Goal: Task Accomplishment & Management: Manage account settings

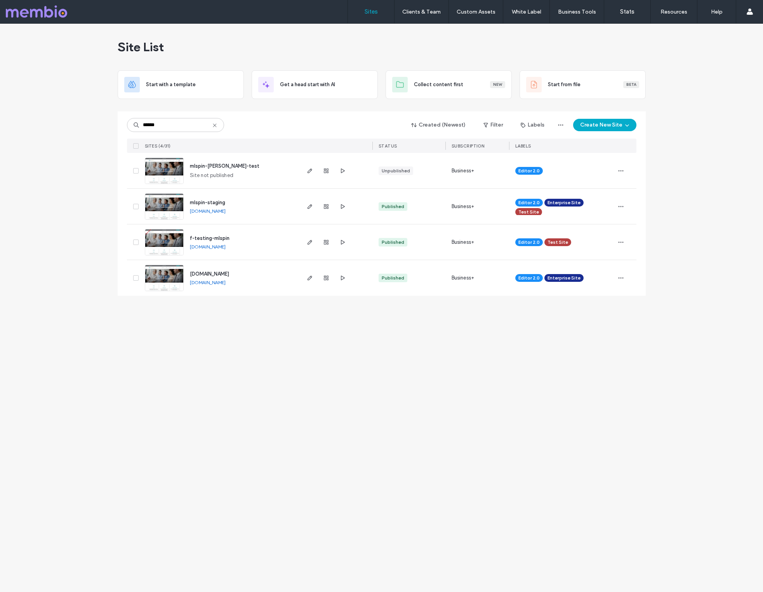
type input "******"
click at [162, 273] on img at bounding box center [164, 291] width 38 height 53
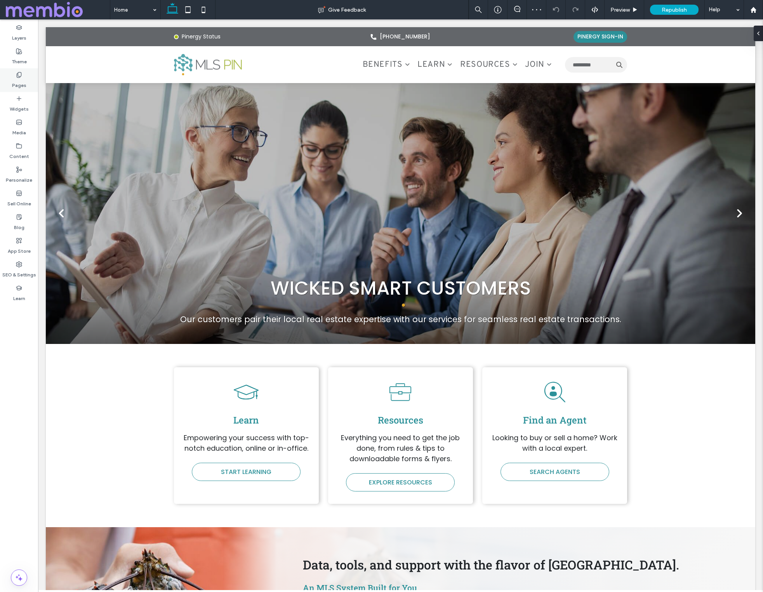
click at [19, 78] on label "Pages" at bounding box center [19, 83] width 14 height 11
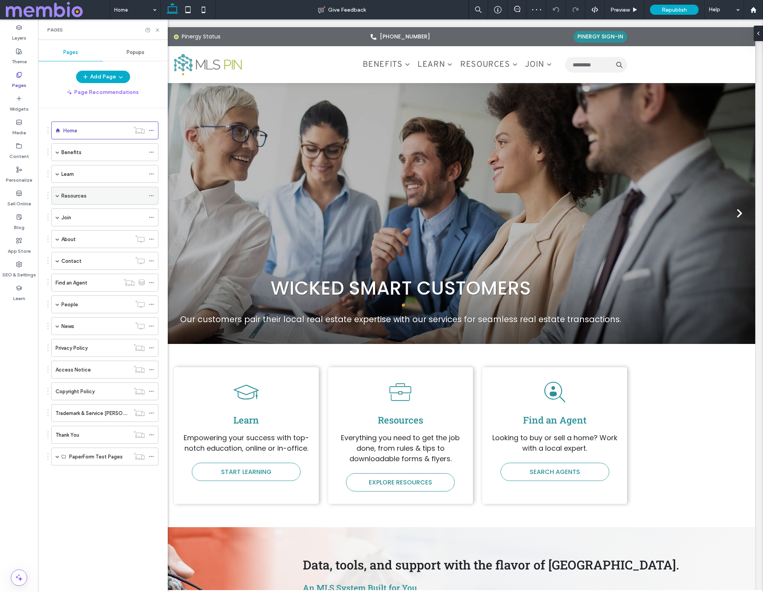
click at [61, 196] on label "Resources" at bounding box center [73, 196] width 25 height 14
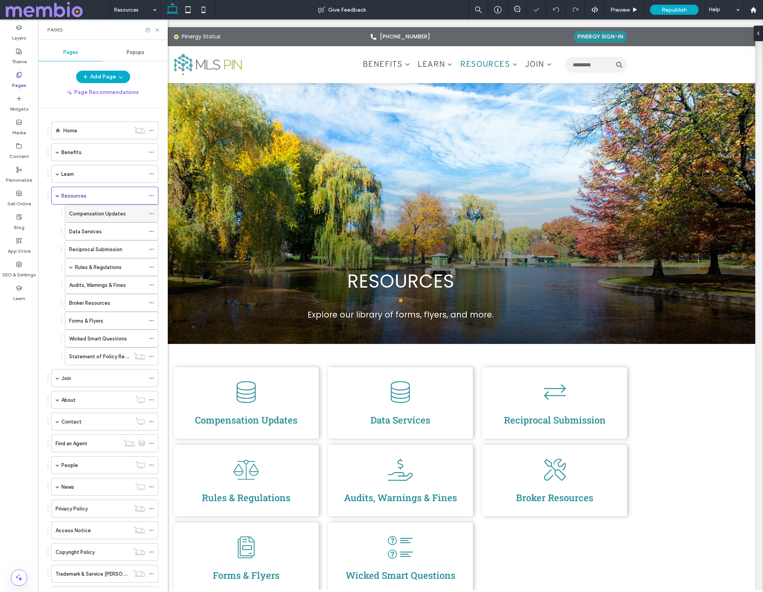
click at [85, 218] on div "Compensation Updates" at bounding box center [107, 213] width 76 height 17
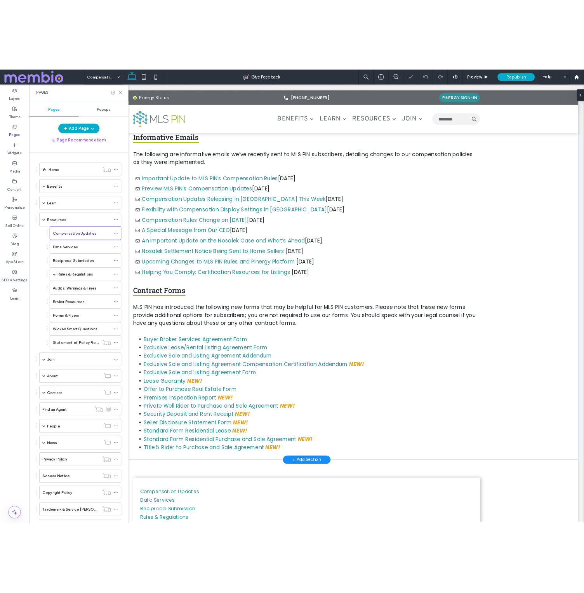
scroll to position [295, 0]
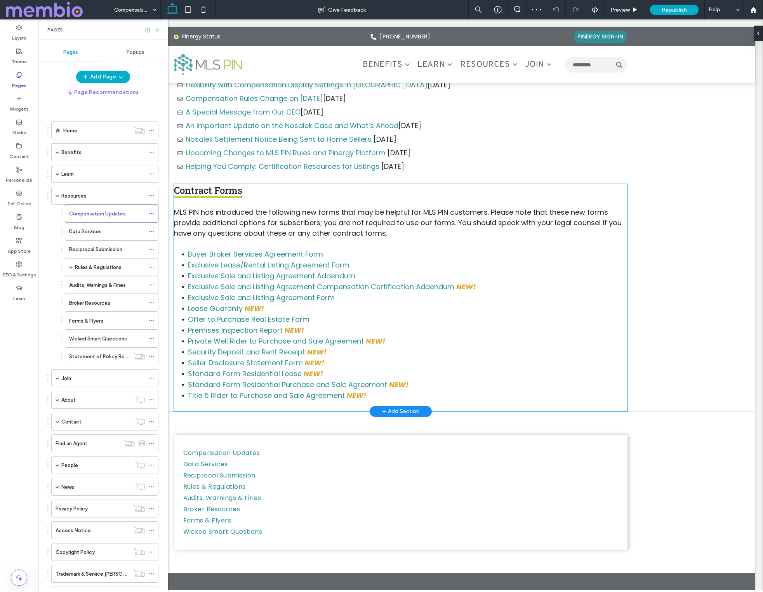
click at [240, 225] on span "MLS PIN has introduced the following new forms that may be helpful for MLS PIN …" at bounding box center [398, 222] width 448 height 31
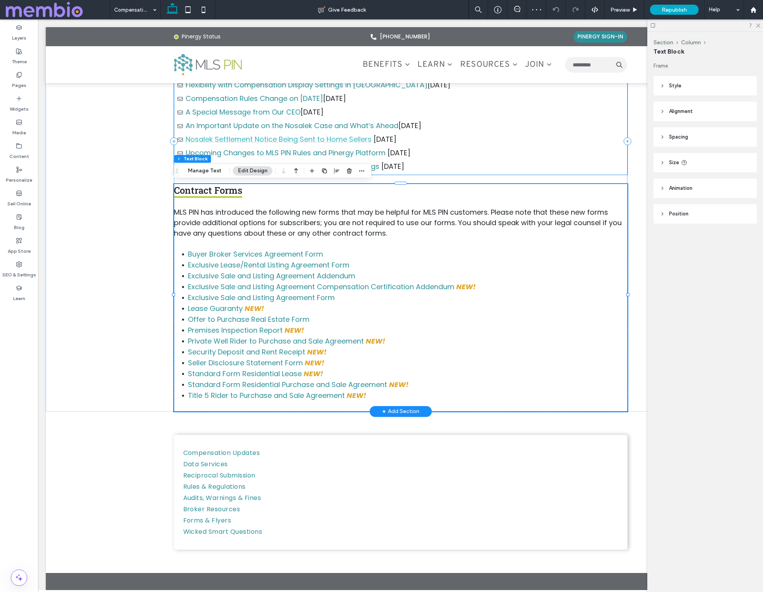
click at [250, 141] on link "Nosalek Settlement Notice Being Sent to Home Sellers" at bounding box center [279, 139] width 186 height 10
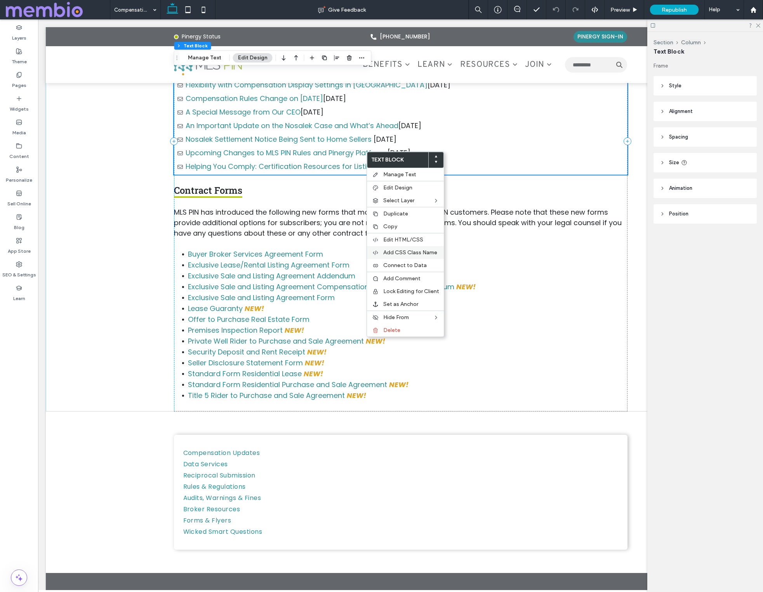
click at [420, 255] on span "Add CSS Class Name" at bounding box center [410, 252] width 54 height 7
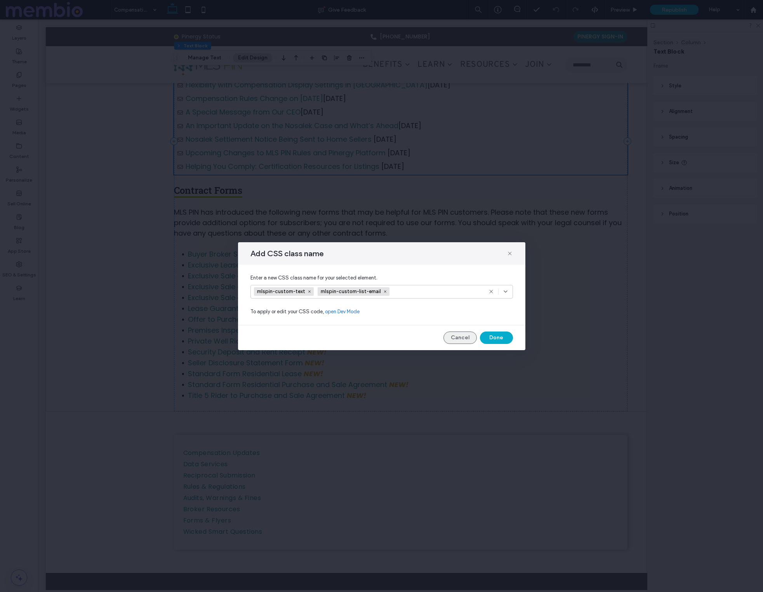
click at [463, 334] on button "Cancel" at bounding box center [460, 338] width 33 height 12
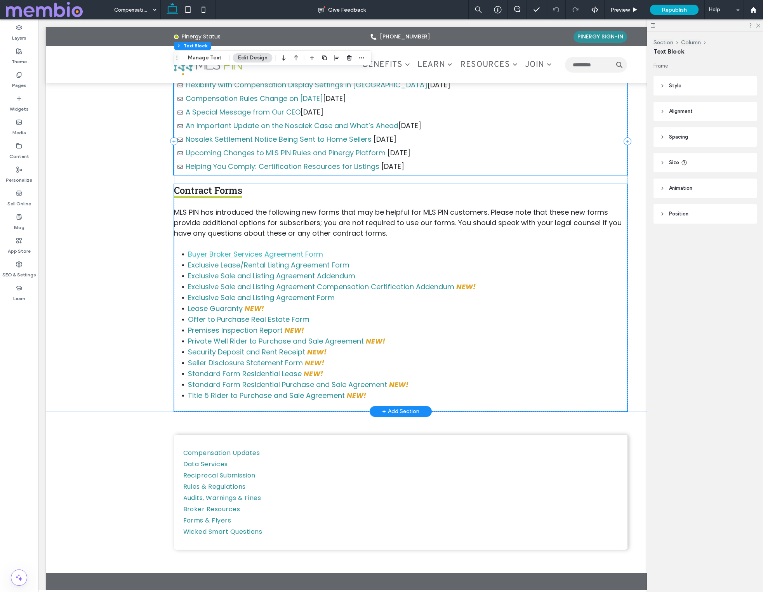
click at [216, 249] on link "Buyer Broker Services Agreement Form" at bounding box center [255, 254] width 135 height 10
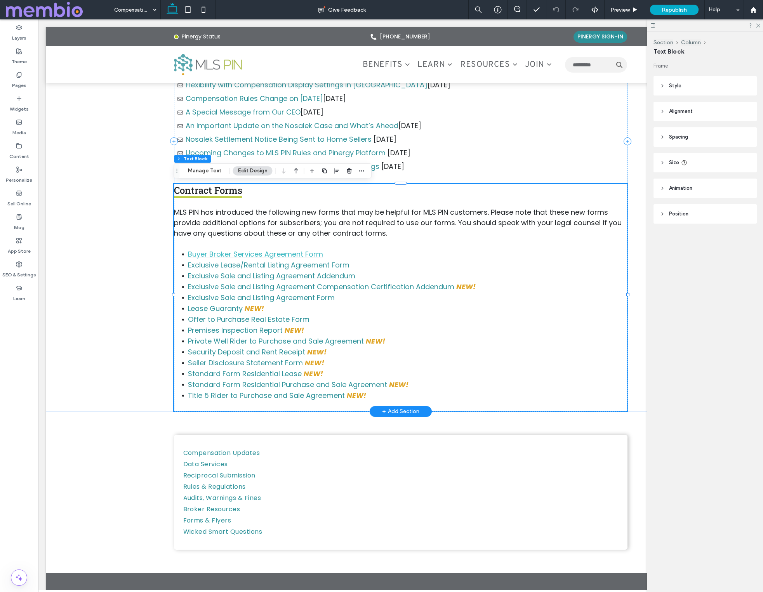
click at [217, 252] on link "Buyer Broker Services Agreement Form" at bounding box center [255, 254] width 135 height 10
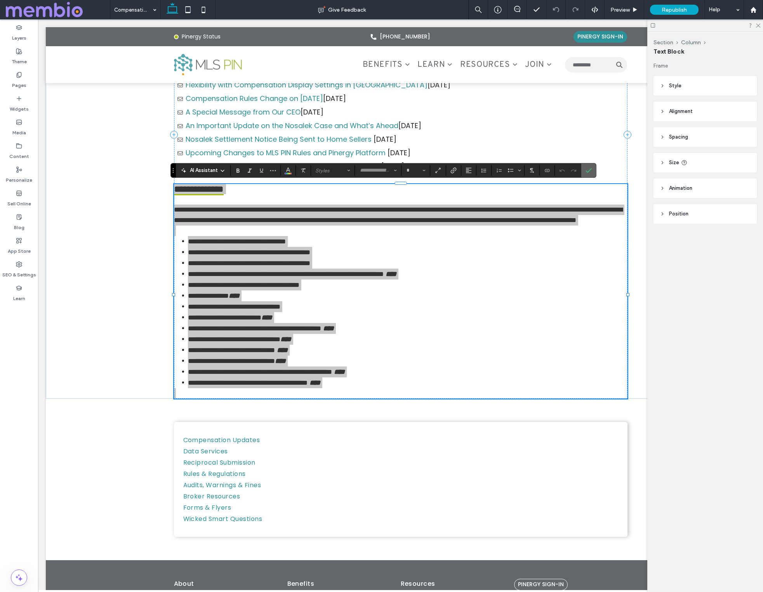
click at [590, 168] on icon "Confirm" at bounding box center [589, 170] width 6 height 6
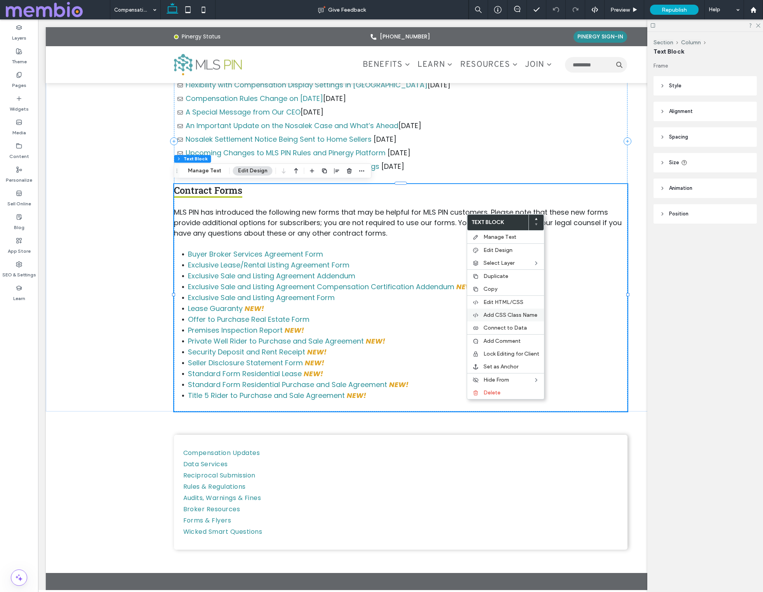
click at [499, 317] on span "Add CSS Class Name" at bounding box center [511, 315] width 54 height 7
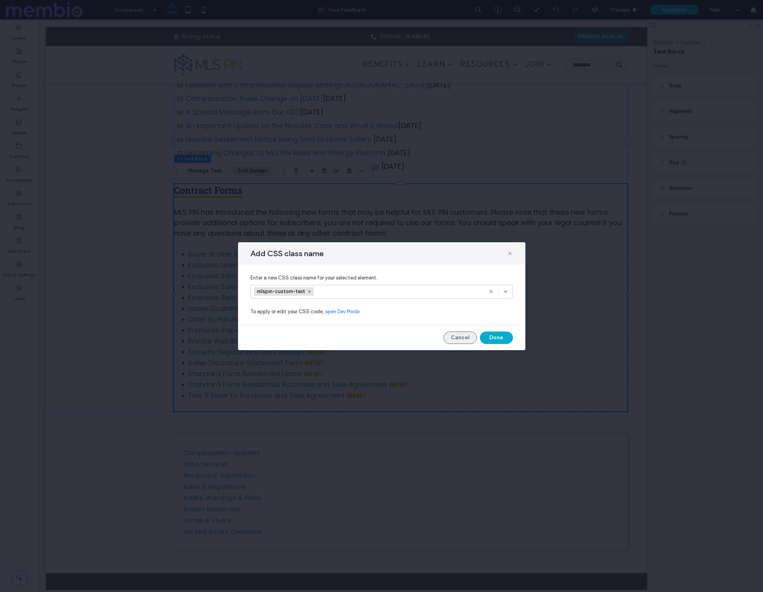
click at [460, 341] on button "Cancel" at bounding box center [460, 338] width 33 height 12
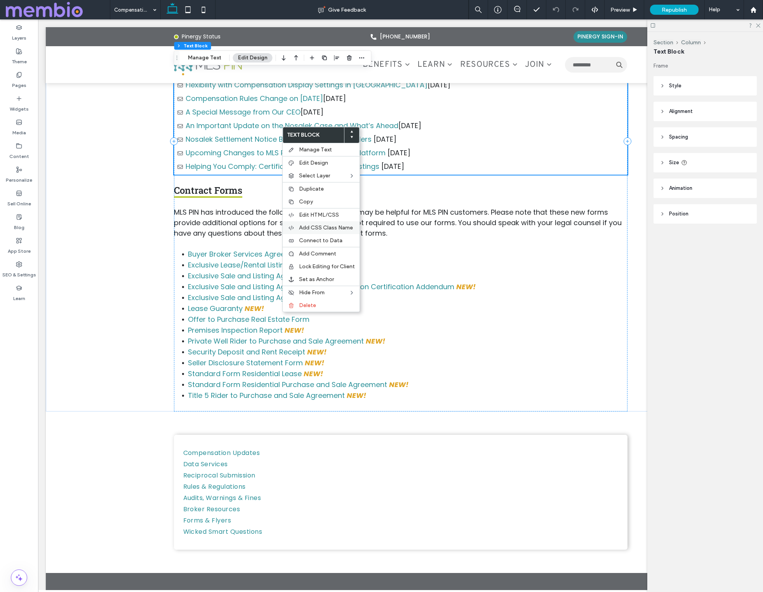
click at [324, 224] on div "Add CSS Class Name" at bounding box center [321, 227] width 77 height 13
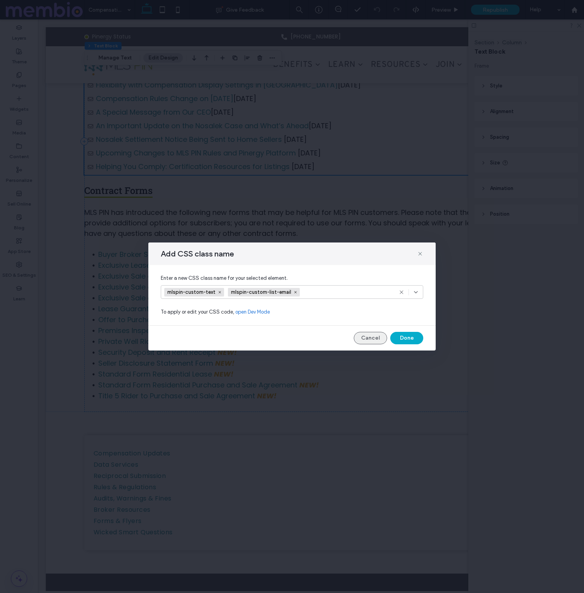
click at [369, 341] on button "Cancel" at bounding box center [370, 338] width 33 height 12
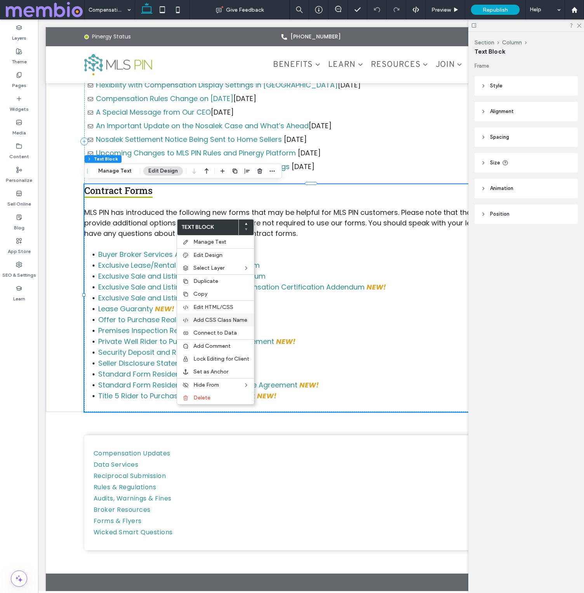
click at [203, 320] on span "Add CSS Class Name" at bounding box center [220, 320] width 54 height 7
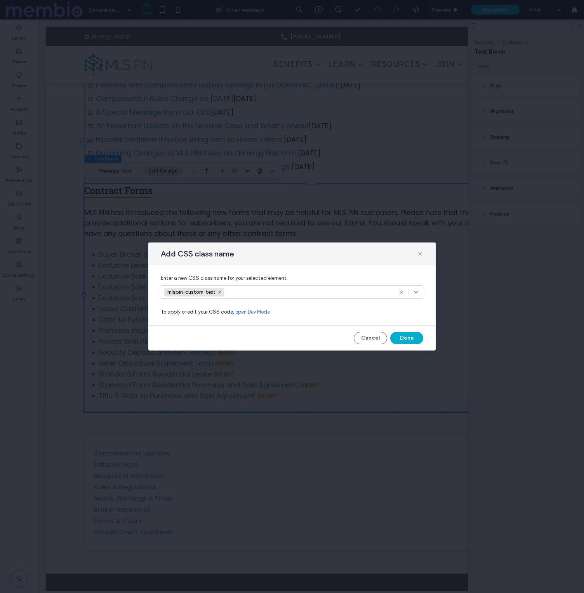
click at [299, 296] on div "mlspin-custom-text" at bounding box center [282, 292] width 237 height 12
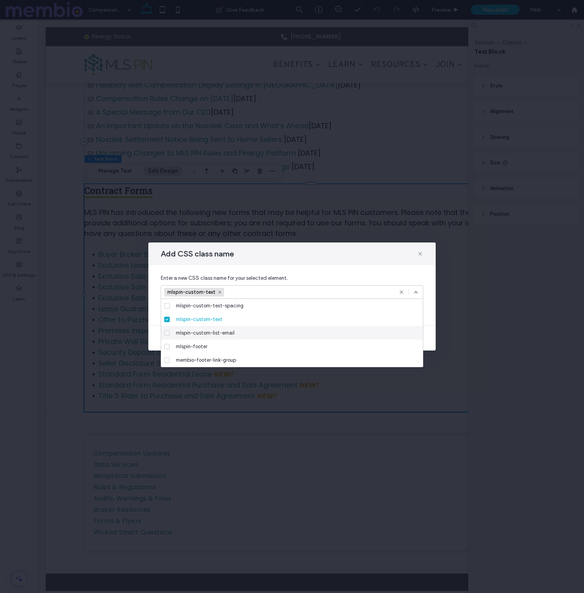
click at [242, 333] on div "mlspin-custom-list-email" at bounding box center [295, 333] width 244 height 14
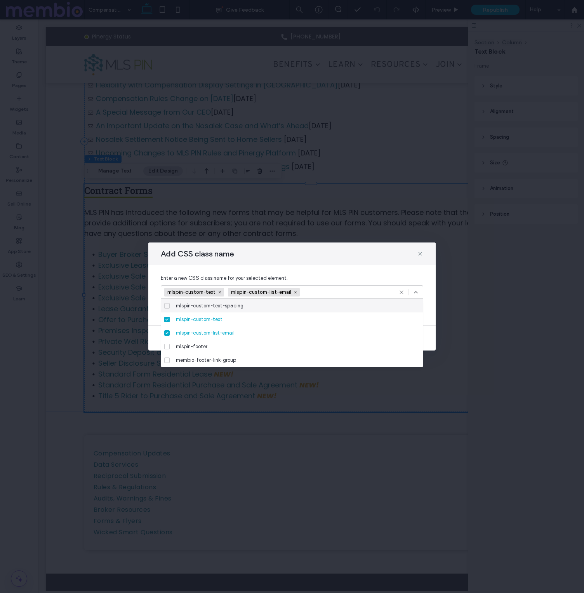
click at [315, 290] on input at bounding box center [331, 292] width 54 height 12
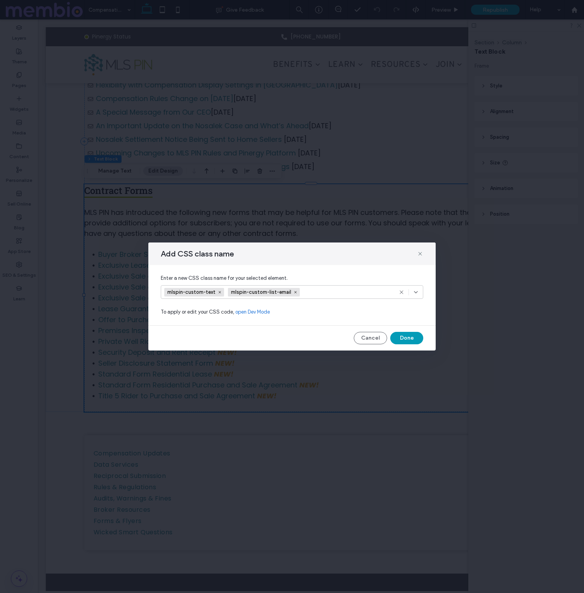
click at [408, 337] on button "Done" at bounding box center [406, 338] width 33 height 12
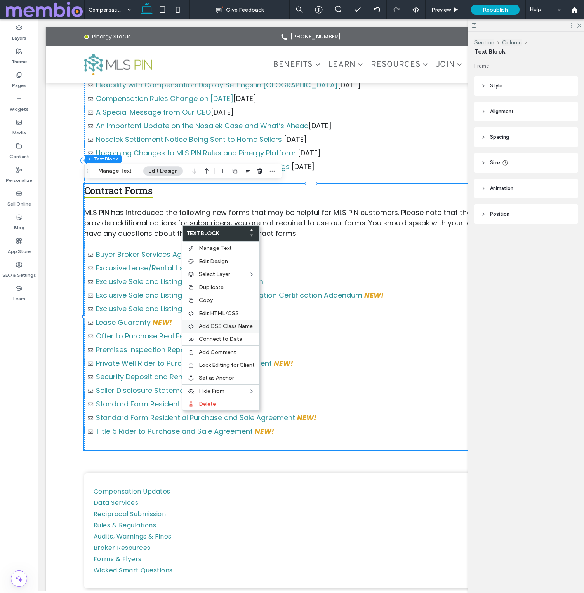
click at [217, 321] on div "Add CSS Class Name" at bounding box center [221, 326] width 77 height 13
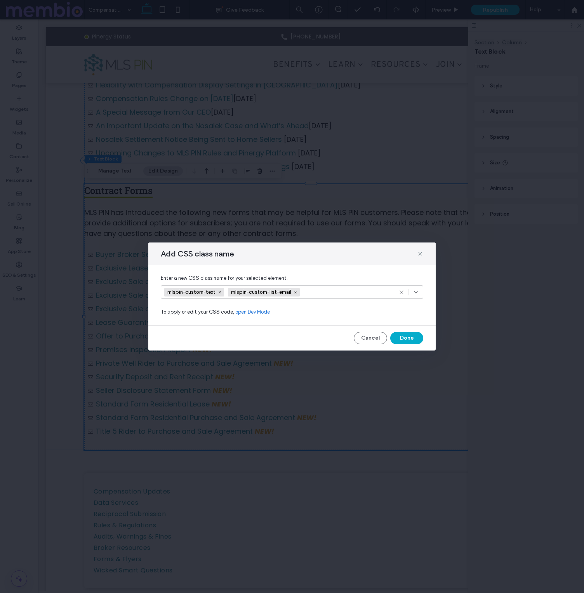
click at [304, 291] on input at bounding box center [331, 292] width 54 height 12
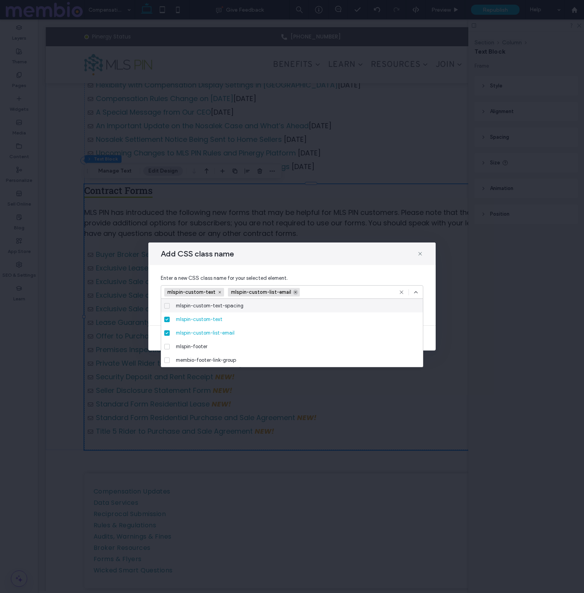
click at [295, 291] on icon at bounding box center [296, 292] width 4 height 4
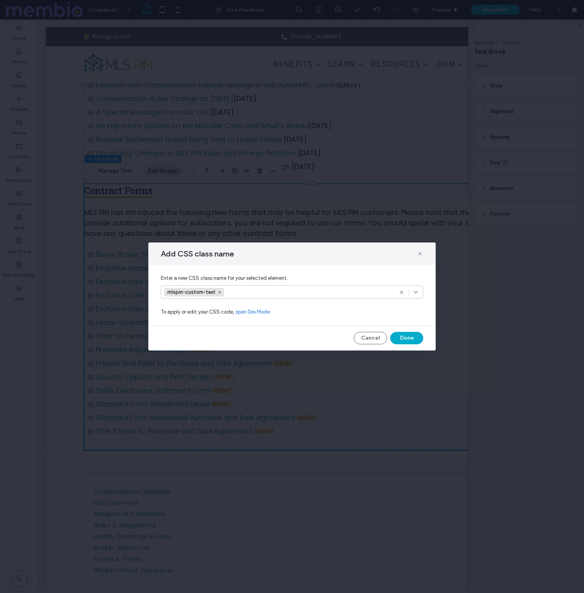
click at [296, 291] on div "mlspin-custom-text" at bounding box center [282, 292] width 237 height 12
type input "**********"
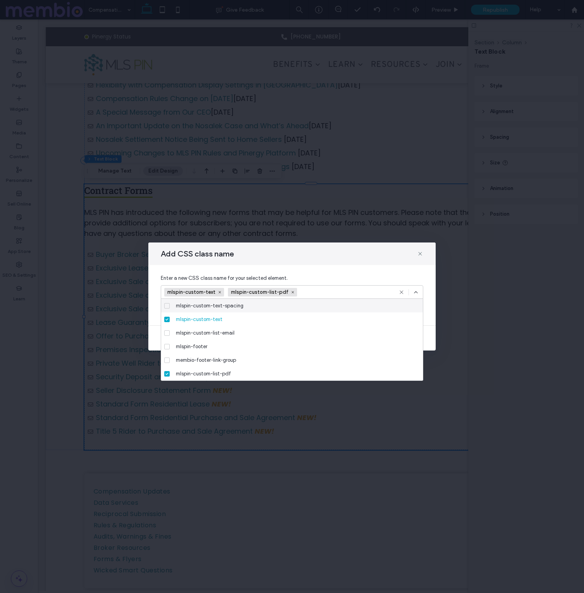
scroll to position [0, 0]
click at [334, 289] on input at bounding box center [327, 292] width 52 height 12
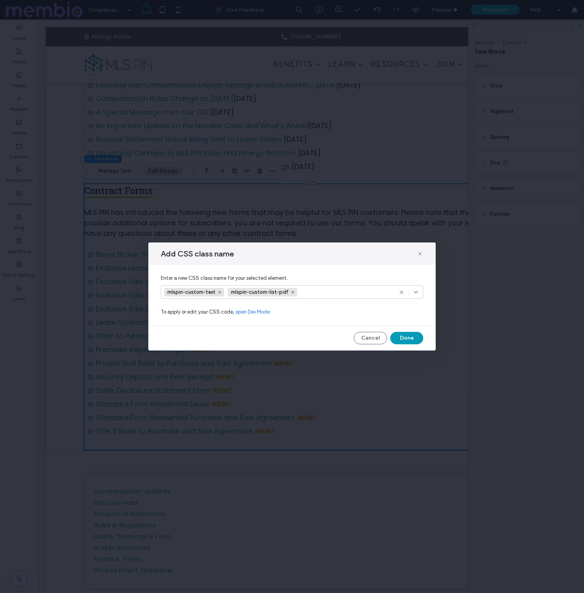
click at [403, 335] on button "Done" at bounding box center [406, 338] width 33 height 12
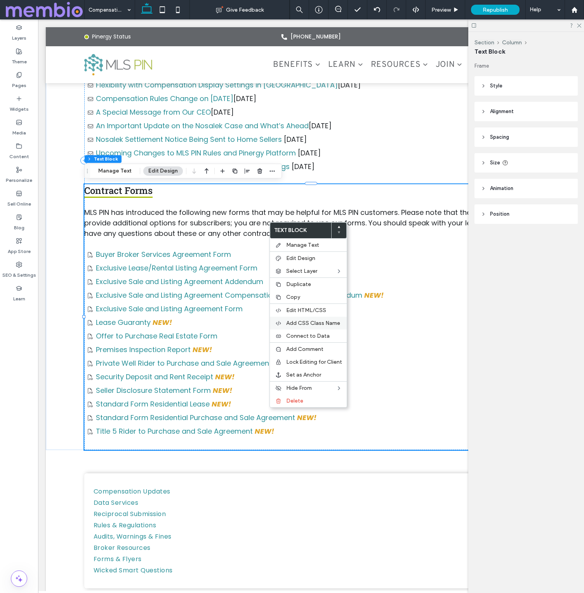
click at [299, 322] on span "Add CSS Class Name" at bounding box center [313, 323] width 54 height 7
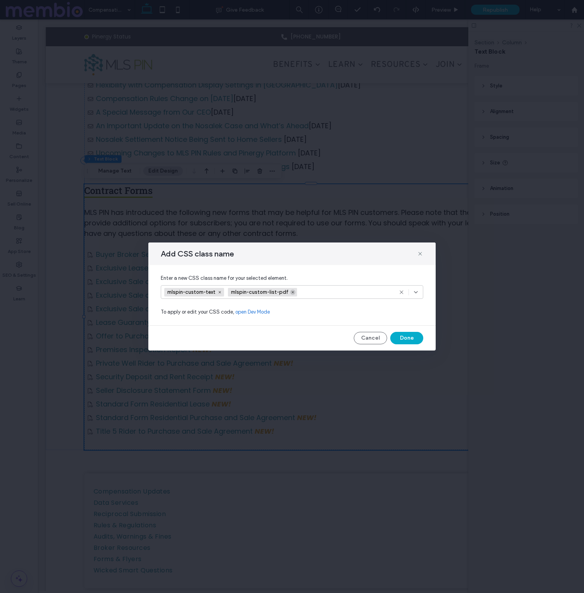
click at [291, 291] on icon at bounding box center [293, 292] width 4 height 4
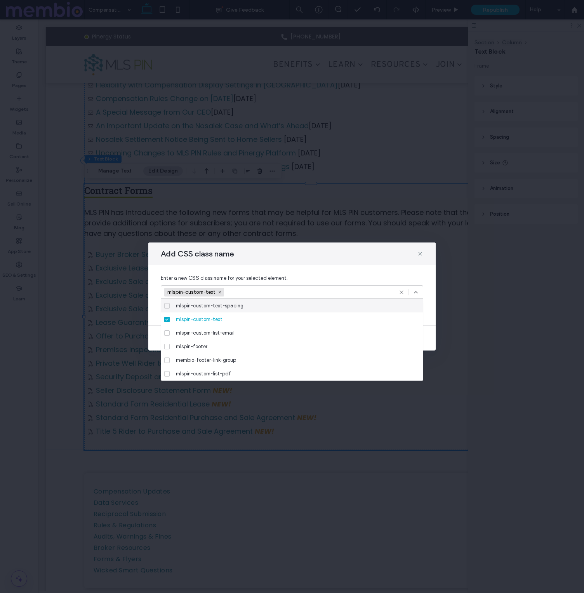
click at [291, 291] on div "mlspin-custom-text" at bounding box center [282, 292] width 237 height 12
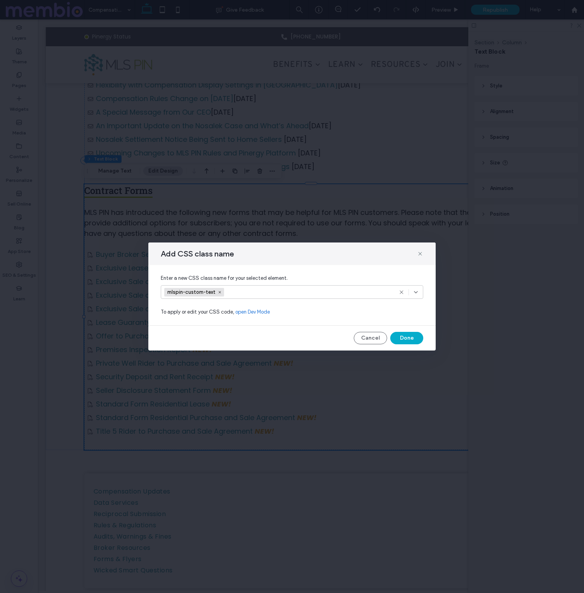
click at [274, 294] on input at bounding box center [255, 292] width 54 height 12
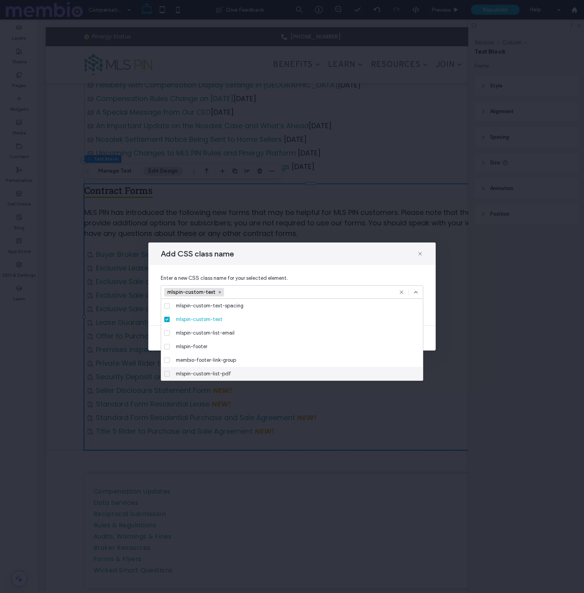
click at [224, 371] on span "mlspin-custom-list-pdf" at bounding box center [203, 374] width 55 height 8
click at [315, 291] on input at bounding box center [328, 292] width 54 height 12
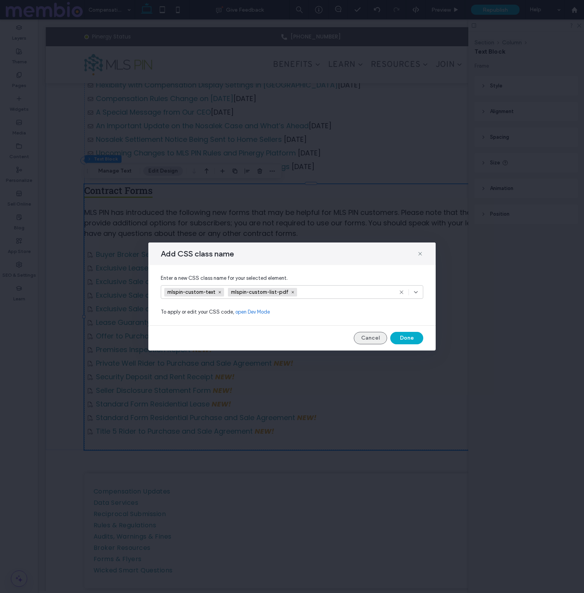
click at [379, 338] on button "Cancel" at bounding box center [370, 338] width 33 height 12
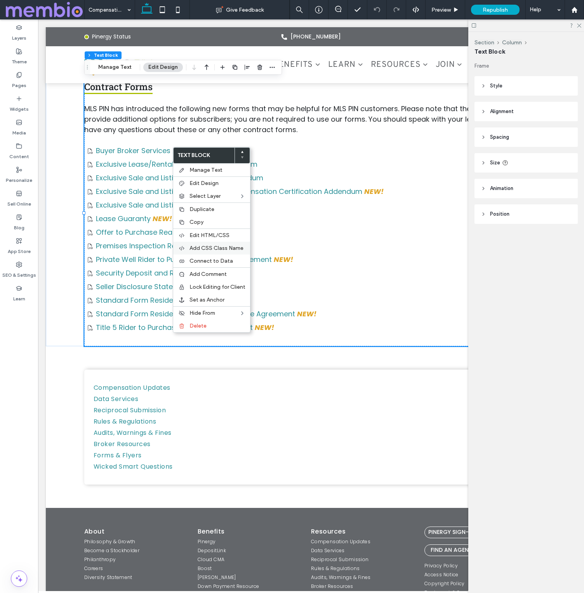
click at [193, 247] on span "Add CSS Class Name" at bounding box center [217, 248] width 54 height 7
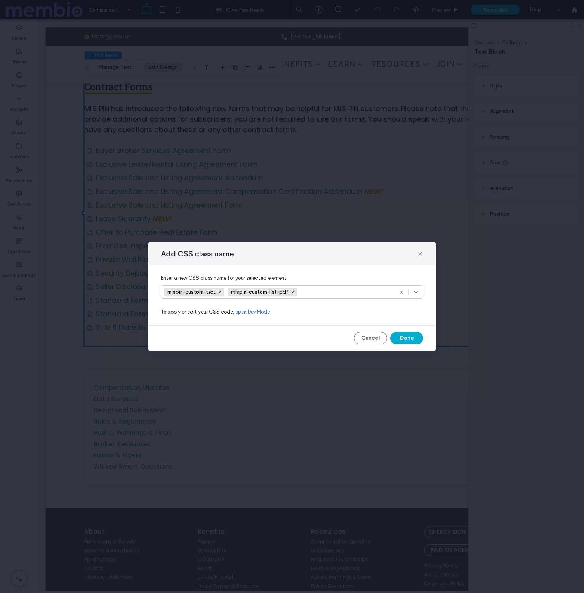
click at [254, 292] on span "mlspin-custom-list-pdf" at bounding box center [260, 292] width 59 height 6
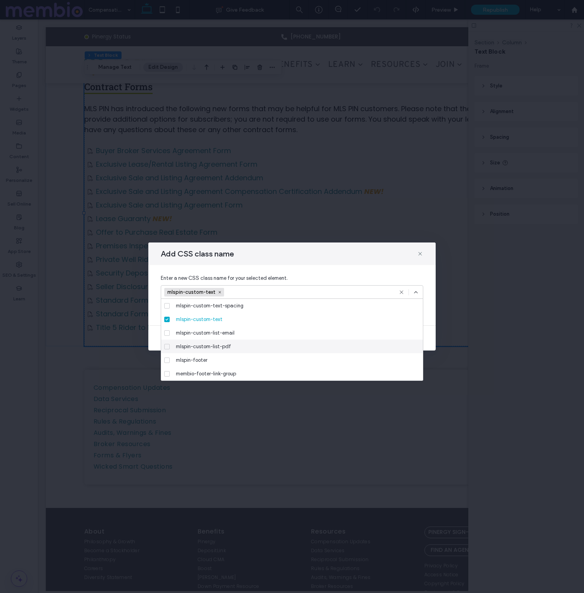
click at [220, 344] on span "mlspin-custom-list-pdf" at bounding box center [203, 347] width 55 height 8
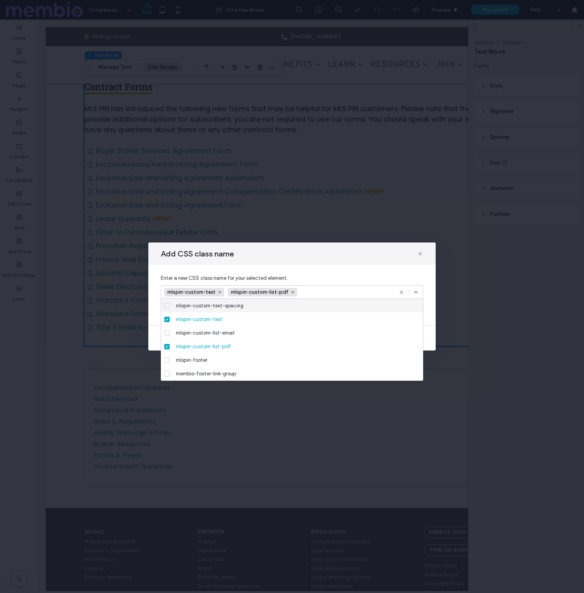
click at [330, 294] on input at bounding box center [328, 292] width 54 height 12
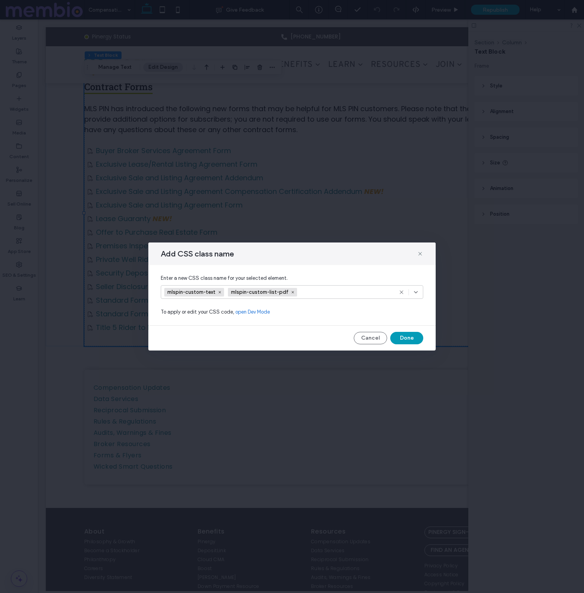
click at [402, 335] on button "Done" at bounding box center [406, 338] width 33 height 12
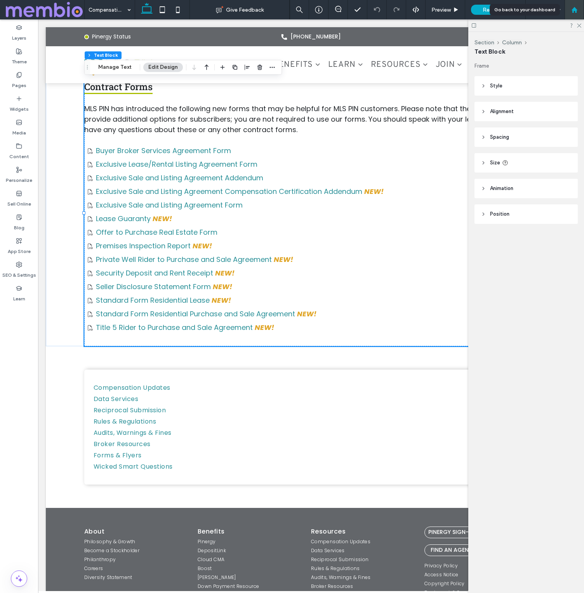
click at [574, 5] on div at bounding box center [574, 9] width 19 height 19
